Goal: Transaction & Acquisition: Purchase product/service

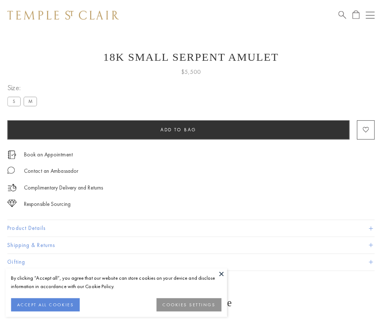
scroll to position [9, 0]
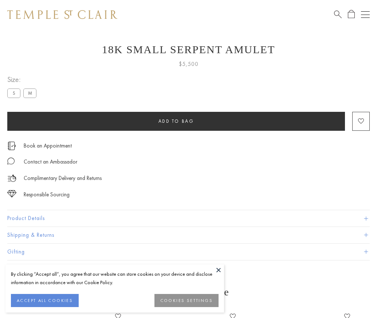
click at [176, 121] on span "Add to bag" at bounding box center [176, 121] width 36 height 6
